Goal: Task Accomplishment & Management: Use online tool/utility

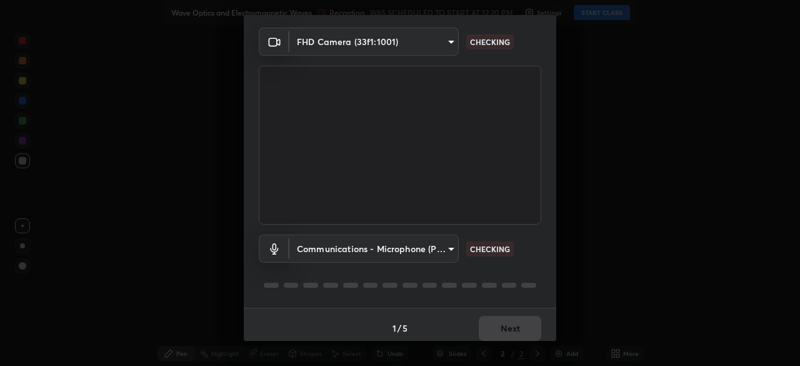
scroll to position [44, 0]
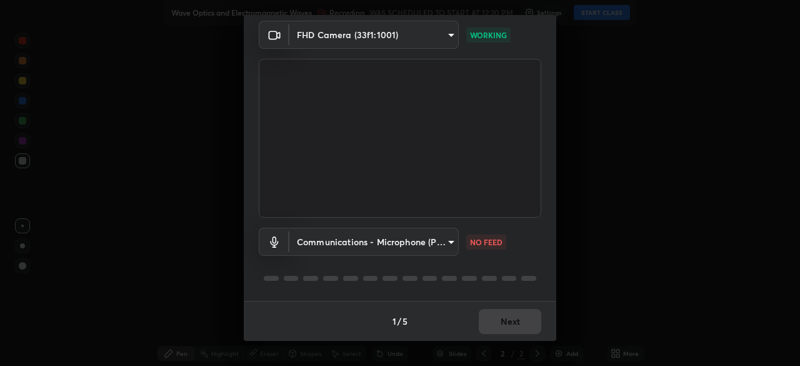
click at [447, 243] on body "Erase all Wave Optics and Electromagnetic Waves Recording WAS SCHEDULED TO STAR…" at bounding box center [400, 183] width 800 height 366
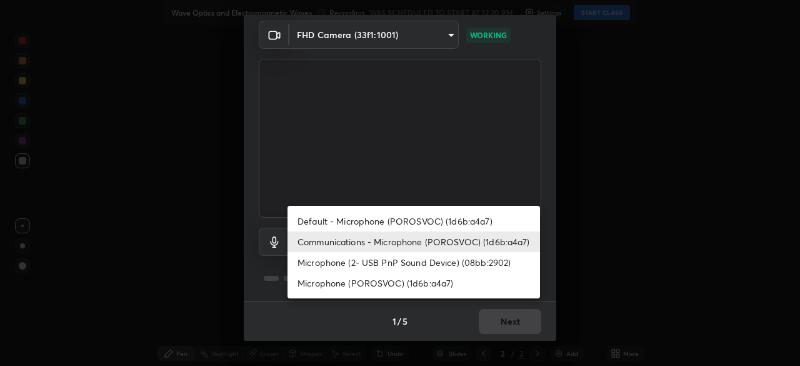
click at [438, 260] on li "Microphone (2- USB PnP Sound Device) (08bb:2902)" at bounding box center [413, 262] width 252 height 21
type input "2072d01fba9523b8f6ec8c5e0957cd0767af5b002dbce5c420b6a137adc64981"
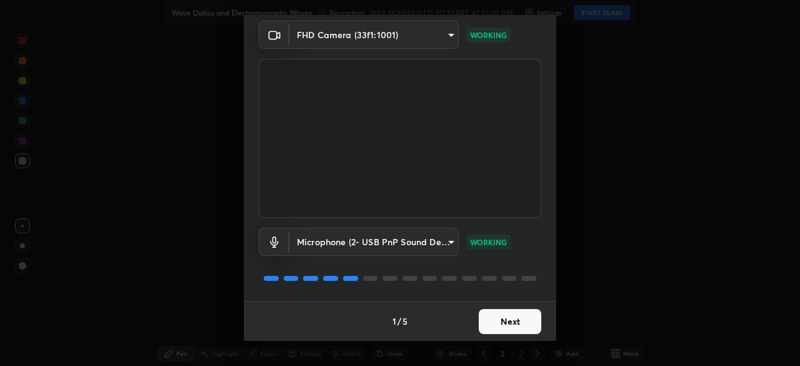
click at [491, 314] on button "Next" at bounding box center [510, 321] width 62 height 25
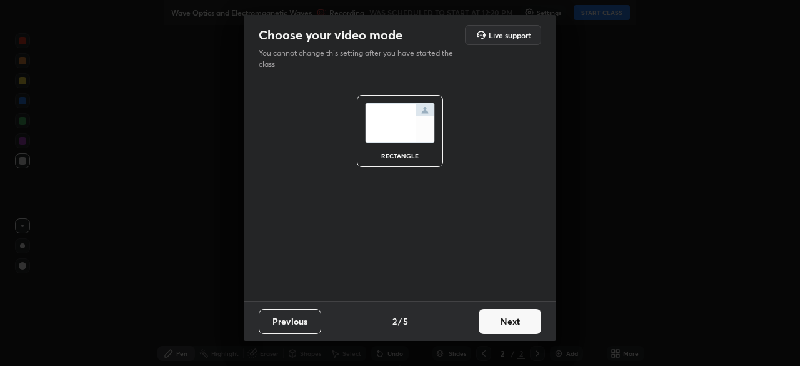
click at [491, 314] on button "Next" at bounding box center [510, 321] width 62 height 25
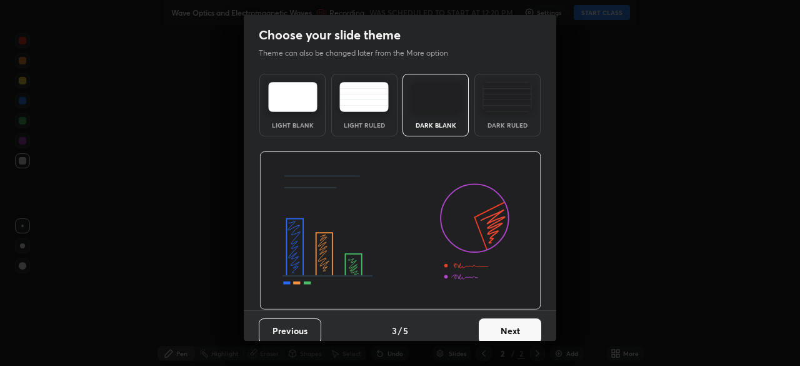
click at [481, 310] on div "Previous 3 / 5 Next" at bounding box center [400, 330] width 312 height 40
click at [476, 311] on div "Previous 3 / 5 Next" at bounding box center [400, 330] width 312 height 40
click at [487, 319] on button "Next" at bounding box center [510, 330] width 62 height 25
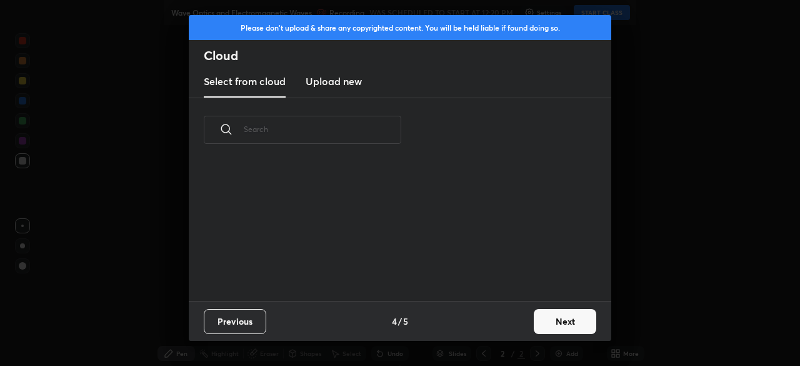
click at [487, 316] on div "Previous 4 / 5 Next" at bounding box center [400, 321] width 422 height 40
click at [552, 314] on button "Next" at bounding box center [565, 321] width 62 height 25
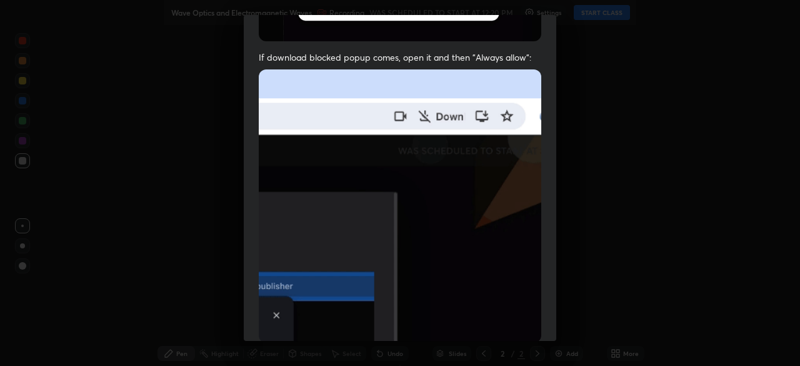
scroll to position [299, 0]
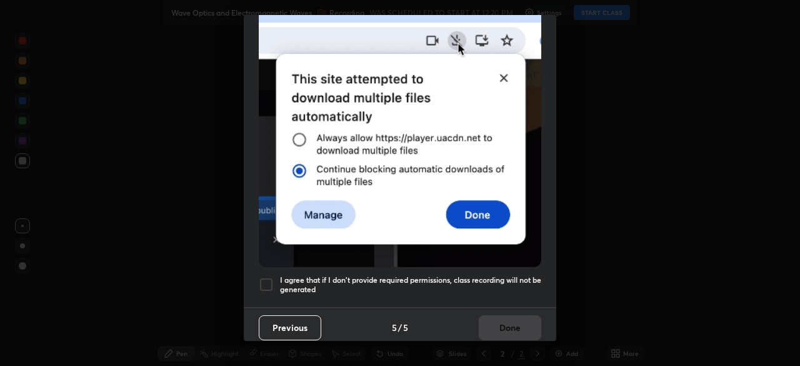
click at [470, 280] on h5 "I agree that if I don't provide required permissions, class recording will not …" at bounding box center [410, 284] width 261 height 19
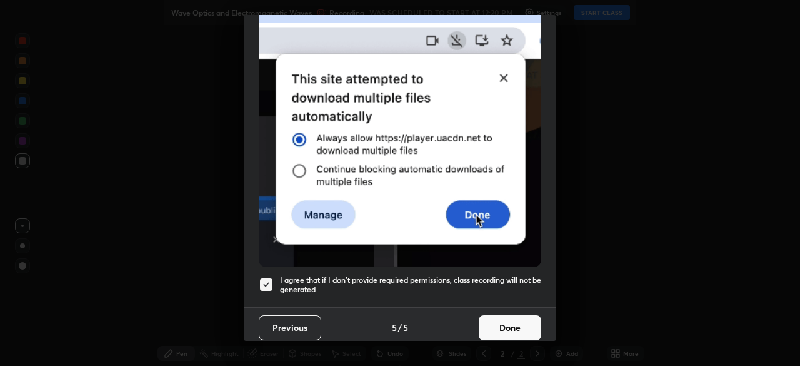
click at [498, 324] on button "Done" at bounding box center [510, 327] width 62 height 25
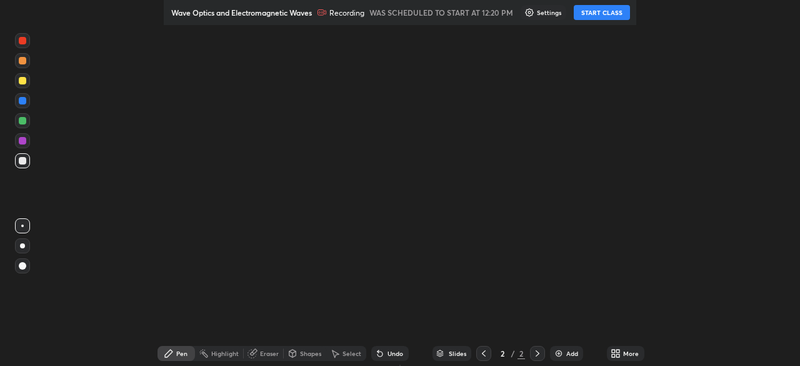
click at [598, 11] on button "START CLASS" at bounding box center [602, 12] width 56 height 15
